Goal: Transaction & Acquisition: Download file/media

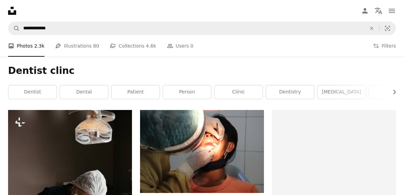
scroll to position [124, 0]
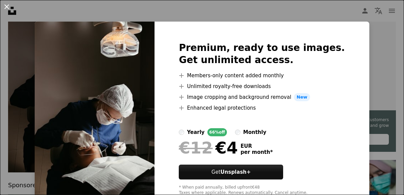
click at [5, 8] on button "An X shape" at bounding box center [7, 7] width 8 height 8
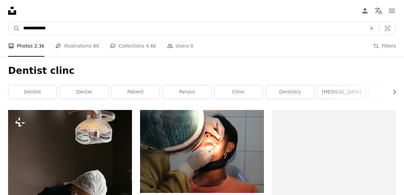
click at [71, 28] on input "**********" at bounding box center [192, 28] width 345 height 13
type input "**********"
click at [8, 22] on button "A magnifying glass" at bounding box center [13, 28] width 11 height 13
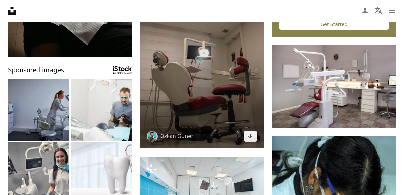
scroll to position [238, 0]
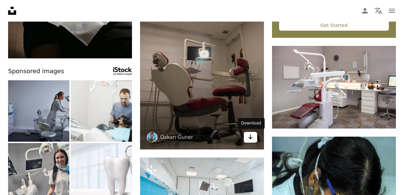
click at [254, 137] on link "Arrow pointing down" at bounding box center [250, 137] width 13 height 11
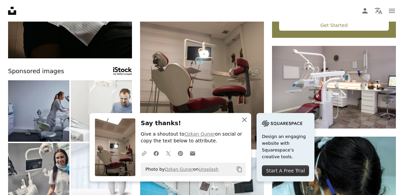
click at [243, 118] on icon "An X shape" at bounding box center [245, 120] width 8 height 8
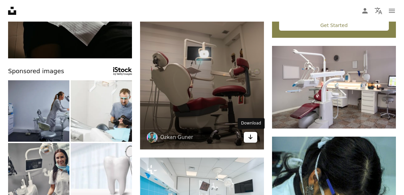
click at [253, 138] on icon "Arrow pointing down" at bounding box center [250, 137] width 5 height 8
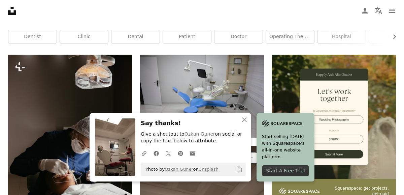
scroll to position [0, 0]
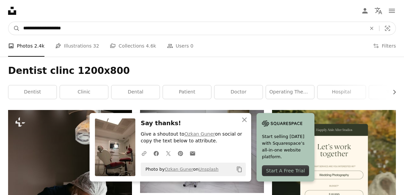
click at [76, 27] on input "**********" at bounding box center [192, 28] width 345 height 13
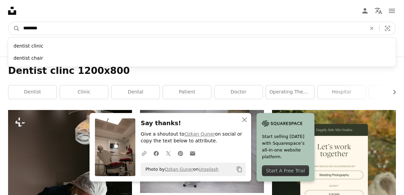
type input "*******"
click at [8, 22] on button "A magnifying glass" at bounding box center [13, 28] width 11 height 13
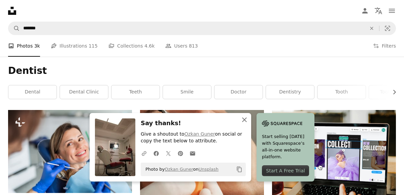
click at [243, 121] on icon "An X shape" at bounding box center [245, 120] width 8 height 8
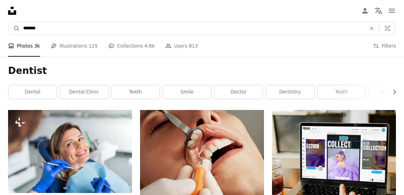
click at [66, 28] on input "*******" at bounding box center [192, 28] width 345 height 13
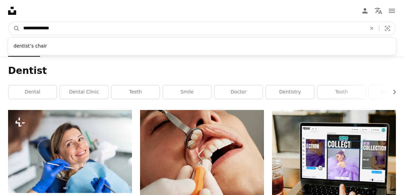
type input "**********"
click at [8, 22] on button "A magnifying glass" at bounding box center [13, 28] width 11 height 13
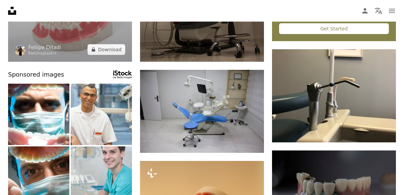
scroll to position [270, 0]
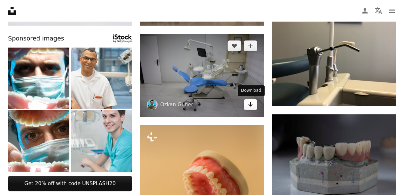
click at [250, 101] on icon "Arrow pointing down" at bounding box center [250, 104] width 5 height 8
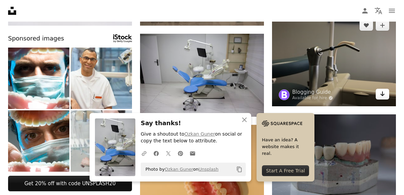
click at [386, 99] on link "Arrow pointing down" at bounding box center [382, 94] width 13 height 11
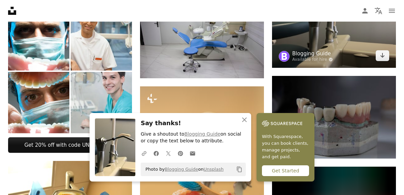
scroll to position [309, 0]
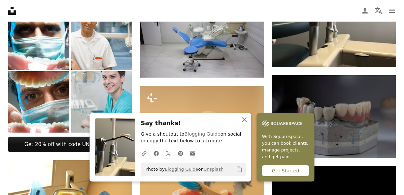
click at [244, 120] on icon "button" at bounding box center [244, 119] width 5 height 5
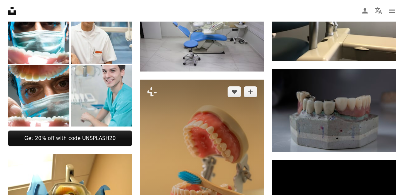
scroll to position [316, 0]
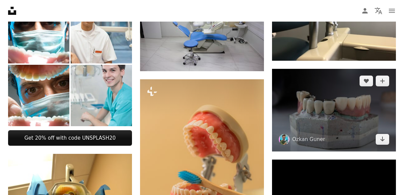
click at [384, 151] on img at bounding box center [334, 110] width 124 height 83
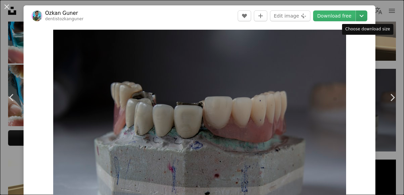
click at [367, 16] on icon "Chevron down" at bounding box center [362, 16] width 11 height 8
click at [392, 53] on dialog "An X shape Chevron left Chevron right [PERSON_NAME] dentistozkanguner A heart A…" at bounding box center [202, 97] width 404 height 195
click at [388, 48] on div "An X shape Chevron left Chevron right [PERSON_NAME] dentistozkanguner A heart A…" at bounding box center [202, 97] width 404 height 195
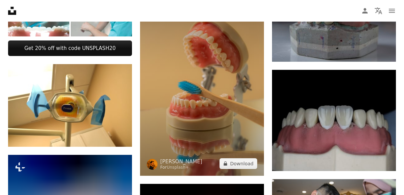
scroll to position [421, 0]
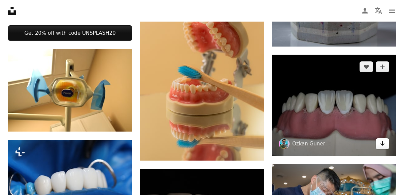
click at [384, 147] on icon "Arrow pointing down" at bounding box center [382, 143] width 5 height 8
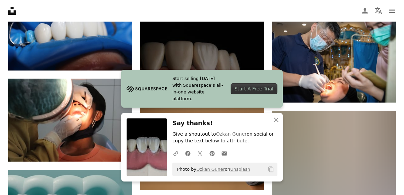
scroll to position [556, 0]
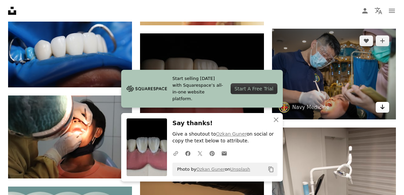
click at [382, 111] on icon "Arrow pointing down" at bounding box center [382, 107] width 5 height 8
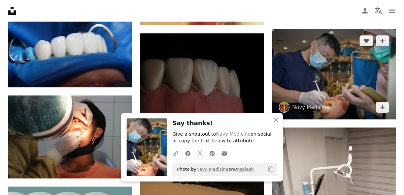
click at [330, 68] on img at bounding box center [334, 74] width 124 height 91
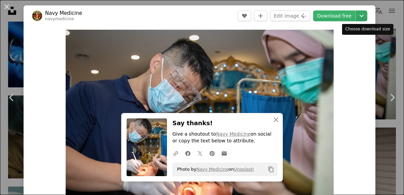
click at [367, 20] on icon "Chevron down" at bounding box center [362, 16] width 11 height 8
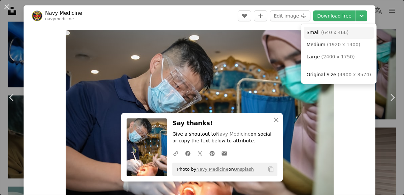
click at [360, 30] on link "Small ( 640 x 466 )" at bounding box center [339, 33] width 70 height 12
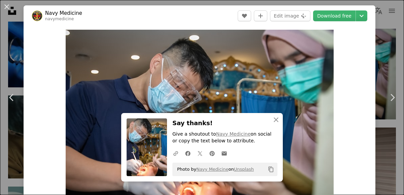
click at [8, 58] on div "An X shape Chevron left Chevron right Navy Medicine navymedicine A heart A plus…" at bounding box center [202, 97] width 404 height 195
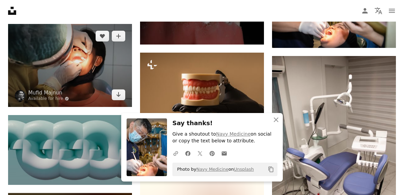
scroll to position [628, 0]
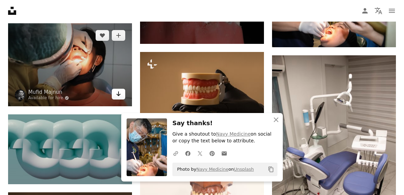
click at [116, 96] on icon "Arrow pointing down" at bounding box center [118, 94] width 5 height 8
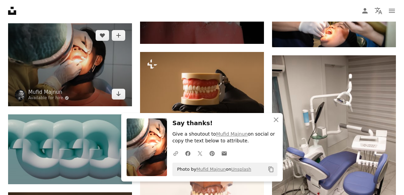
click at [87, 67] on img at bounding box center [70, 64] width 124 height 83
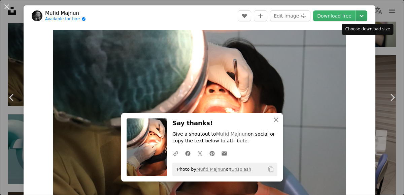
click at [366, 17] on icon "Chevron down" at bounding box center [362, 16] width 11 height 8
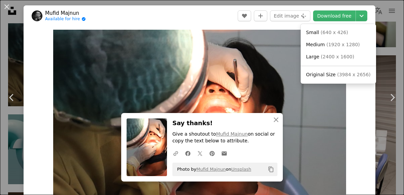
click at [403, 44] on dialog "An X shape Chevron left Chevron right Mufid Majnun Available for hire A checkma…" at bounding box center [202, 97] width 404 height 195
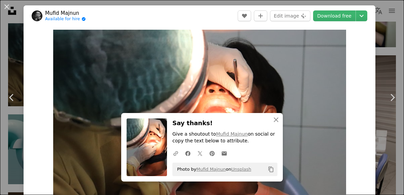
click at [3, 10] on button "An X shape" at bounding box center [7, 7] width 8 height 8
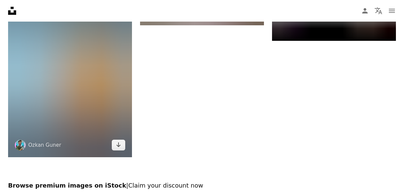
scroll to position [925, 0]
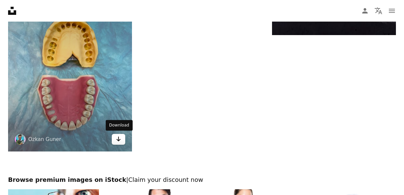
click at [120, 140] on icon "Arrow pointing down" at bounding box center [118, 139] width 5 height 8
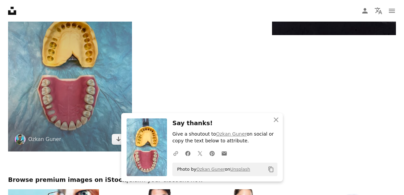
click at [55, 70] on img at bounding box center [70, 68] width 124 height 165
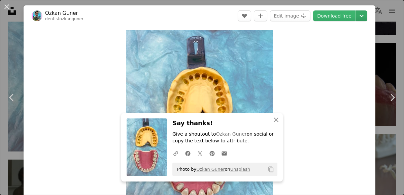
click at [365, 14] on icon "Chevron down" at bounding box center [362, 16] width 11 height 8
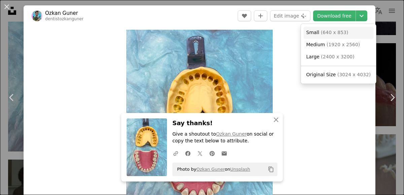
click at [326, 34] on span "( 640 x 853 )" at bounding box center [335, 32] width 28 height 5
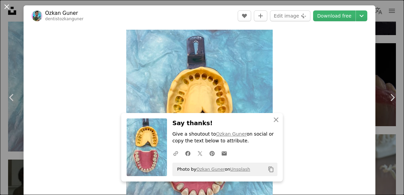
click at [8, 7] on button "An X shape" at bounding box center [7, 7] width 8 height 8
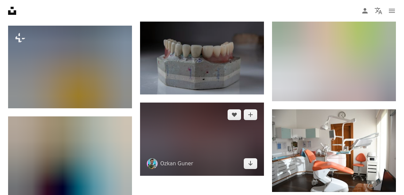
scroll to position [1525, 0]
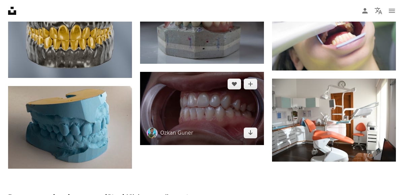
click at [222, 102] on img at bounding box center [202, 108] width 124 height 73
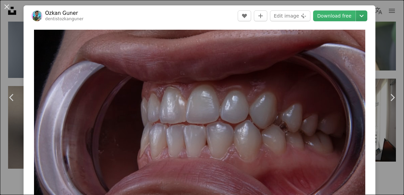
click at [364, 16] on icon "Choose download size" at bounding box center [362, 16] width 4 height 2
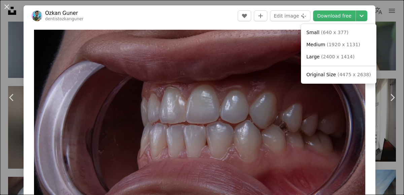
click at [386, 43] on dialog "An X shape Chevron left Chevron right [PERSON_NAME] dentistozkanguner A heart A…" at bounding box center [202, 97] width 404 height 195
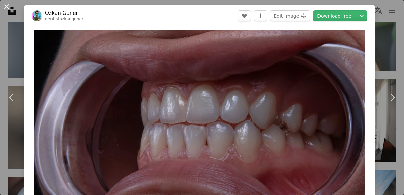
click at [6, 11] on button "An X shape" at bounding box center [7, 7] width 8 height 8
